Goal: Task Accomplishment & Management: Complete application form

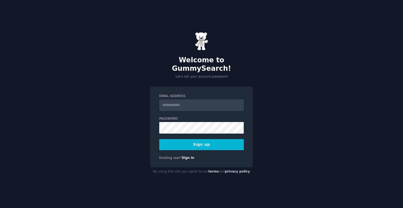
scroll to position [329, 0]
type input "**********"
click at [209, 141] on button "Sign up" at bounding box center [201, 144] width 85 height 11
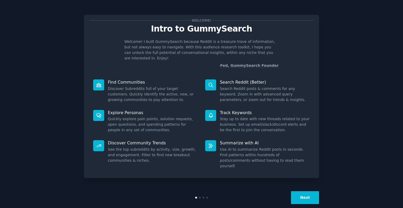
scroll to position [329, 0]
click at [309, 191] on button "Next" at bounding box center [305, 197] width 28 height 13
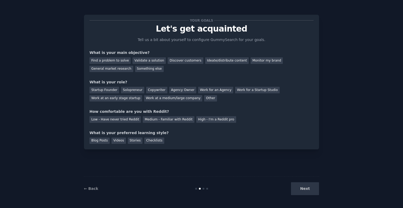
click at [309, 191] on div "Next" at bounding box center [280, 188] width 78 height 13
click at [303, 188] on div "Next" at bounding box center [280, 188] width 78 height 13
type textarea "Next"
click at [303, 188] on div "Next" at bounding box center [280, 188] width 78 height 13
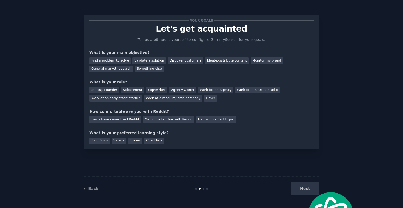
click at [271, 134] on div "What is your preferred learning style?" at bounding box center [202, 133] width 224 height 6
click at [212, 62] on div "Ideate/distribute content" at bounding box center [227, 60] width 44 height 7
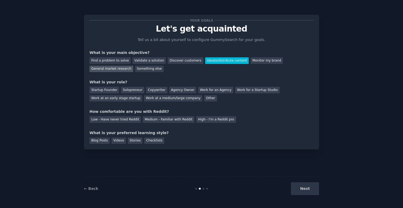
click at [133, 66] on div "General market research" at bounding box center [112, 69] width 44 height 7
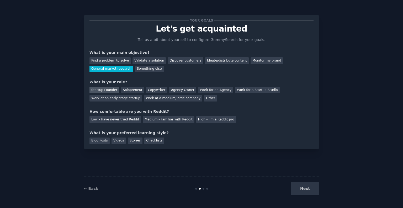
click at [102, 88] on div "Startup Founder" at bounding box center [105, 90] width 30 height 7
click at [146, 89] on div "Copywriter" at bounding box center [156, 90] width 21 height 7
click at [98, 90] on div "Startup Founder" at bounding box center [105, 90] width 30 height 7
click at [127, 119] on div "Low - Have never tried Reddit" at bounding box center [115, 119] width 51 height 7
click at [150, 141] on div "Checklists" at bounding box center [154, 140] width 20 height 7
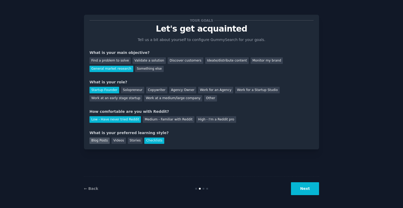
click at [102, 140] on div "Blog Posts" at bounding box center [100, 140] width 20 height 7
click at [148, 139] on div "Checklists" at bounding box center [154, 140] width 20 height 7
click at [295, 187] on button "Next" at bounding box center [305, 188] width 28 height 13
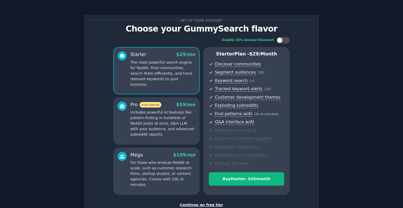
scroll to position [36, 0]
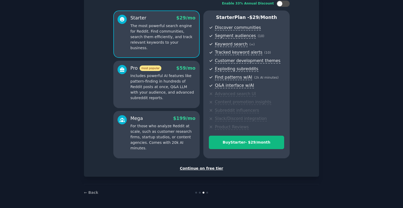
click at [206, 168] on div "Continue on free tier" at bounding box center [202, 168] width 224 height 6
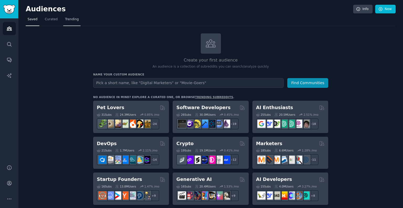
click at [68, 18] on span "Trending" at bounding box center [72, 19] width 14 height 5
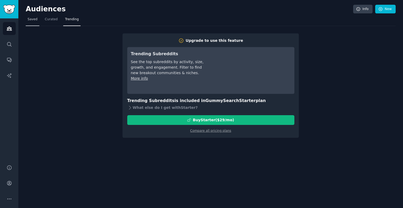
click at [31, 20] on span "Saved" at bounding box center [33, 19] width 10 height 5
